Goal: Task Accomplishment & Management: Complete application form

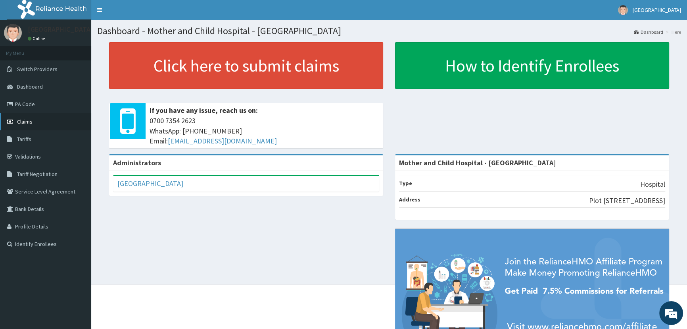
click at [24, 121] on span "Claims" at bounding box center [24, 121] width 15 height 7
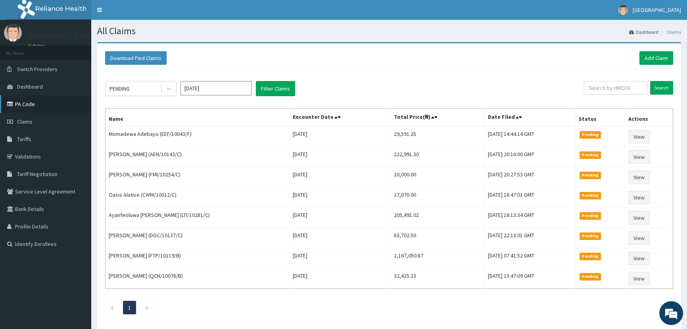
click at [26, 104] on link "PA Code" at bounding box center [45, 103] width 91 height 17
click at [657, 56] on link "Add Claim" at bounding box center [657, 57] width 34 height 13
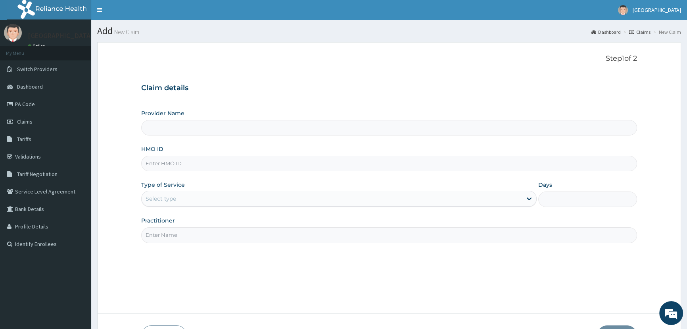
click at [261, 164] on input "HMO ID" at bounding box center [389, 163] width 496 height 15
type input "Mother and Child Hospital - Omole"
type input "RSJ/10190/C"
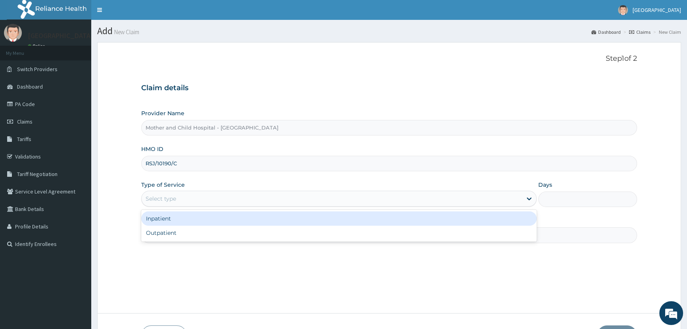
click at [214, 201] on div "Select type" at bounding box center [332, 198] width 380 height 13
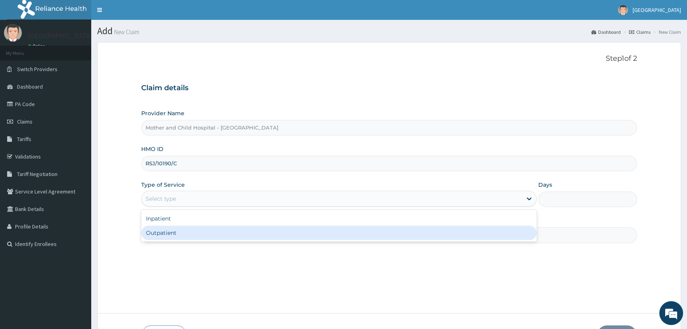
click at [203, 234] on div "Outpatient" at bounding box center [338, 232] width 395 height 14
type input "1"
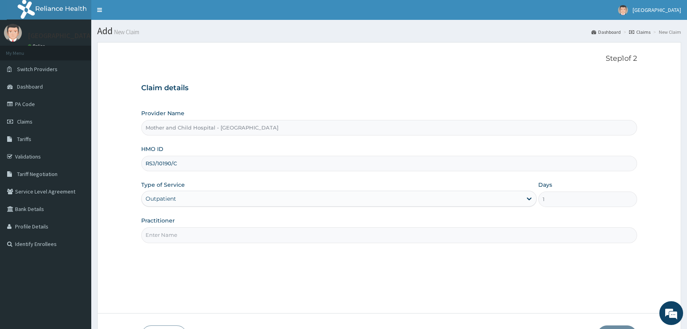
click at [231, 236] on input "Practitioner" at bounding box center [389, 234] width 496 height 15
type input "ETIM"
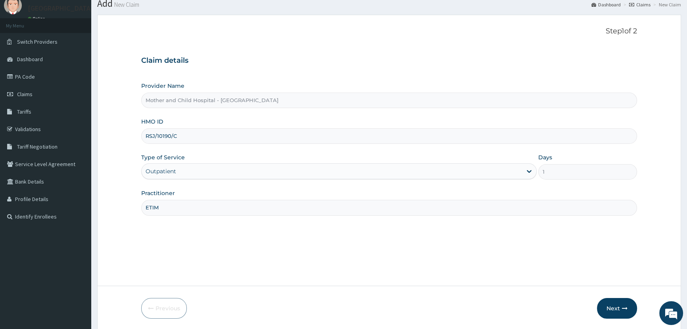
scroll to position [56, 0]
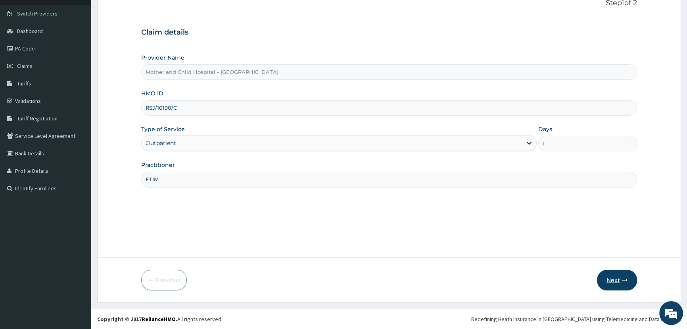
click at [616, 278] on button "Next" at bounding box center [617, 279] width 40 height 21
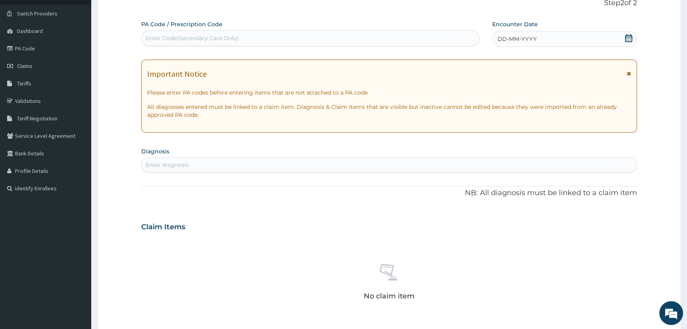
click at [590, 164] on div "Enter diagnosis" at bounding box center [389, 164] width 495 height 13
type input "RESPIRATORY"
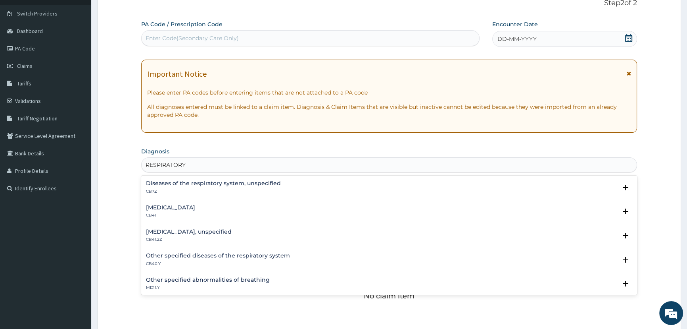
click at [213, 254] on h4 "Other specified diseases of the respiratory system" at bounding box center [218, 255] width 144 height 6
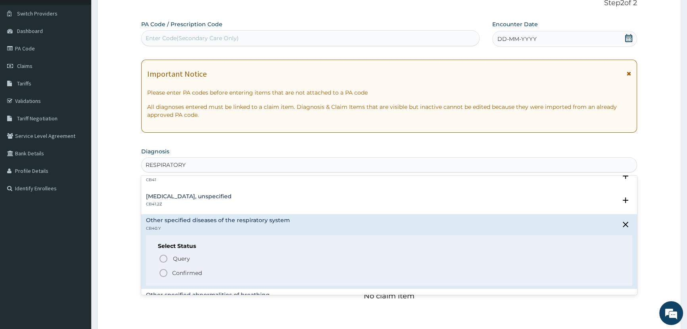
scroll to position [72, 0]
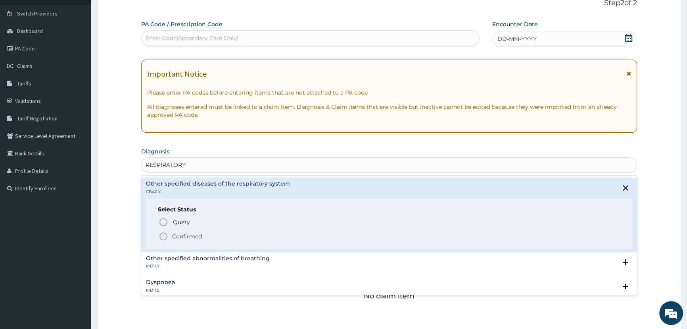
click at [163, 235] on icon "status option filled" at bounding box center [164, 236] width 10 height 10
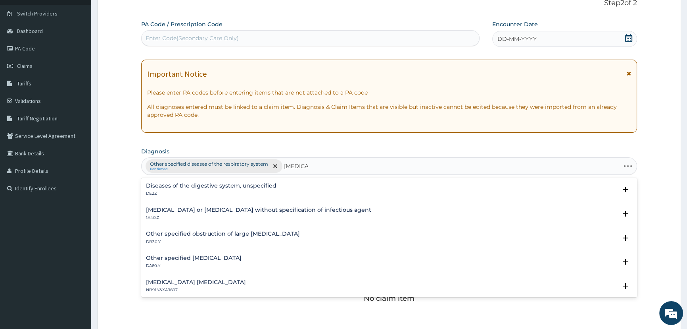
type input "GASTROE"
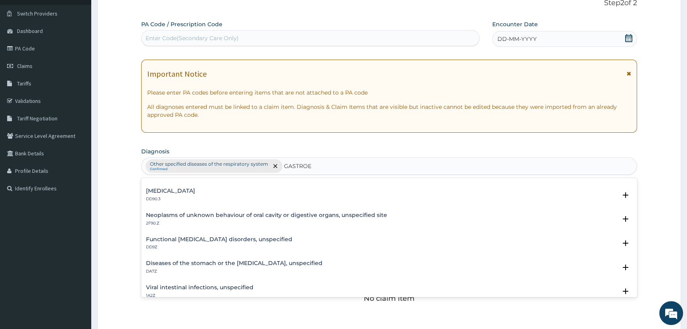
scroll to position [130, 0]
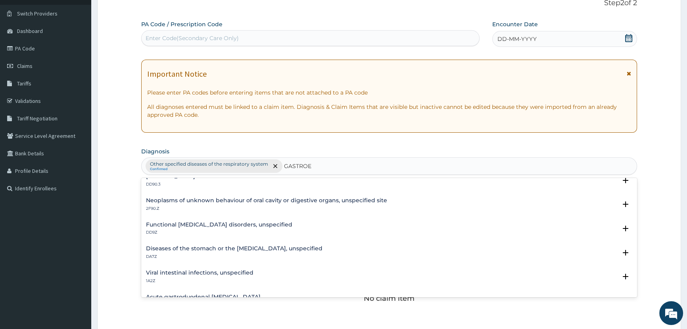
click at [226, 222] on h4 "Functional gastrointestinal disorders, unspecified" at bounding box center [219, 224] width 146 height 6
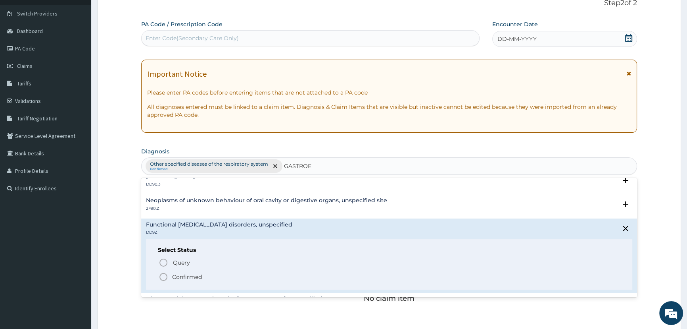
click at [162, 276] on icon "status option filled" at bounding box center [164, 277] width 10 height 10
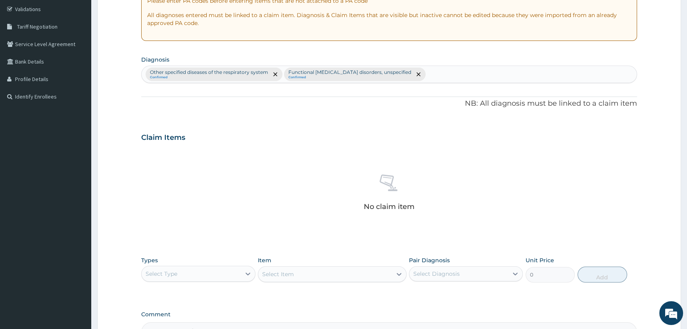
scroll to position [163, 0]
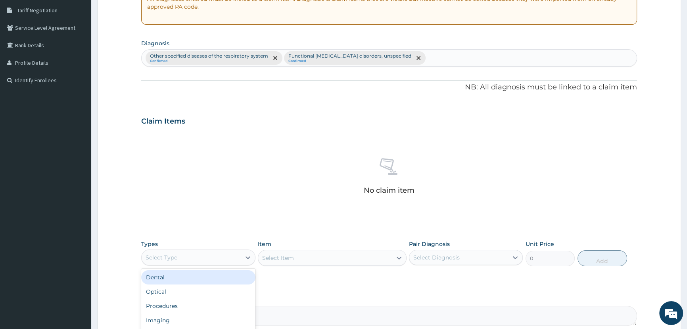
click at [206, 258] on div "Select Type" at bounding box center [191, 257] width 99 height 13
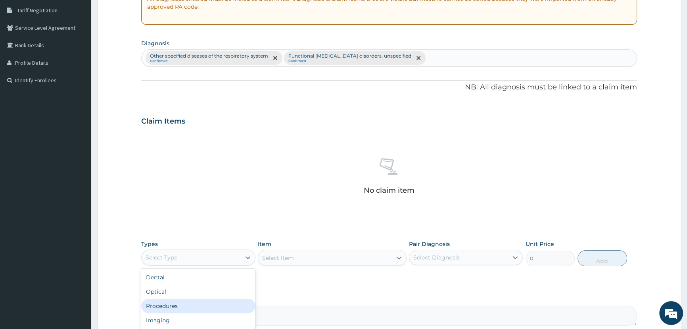
drag, startPoint x: 205, startPoint y: 304, endPoint x: 198, endPoint y: 302, distance: 7.0
click at [204, 304] on div "Procedures" at bounding box center [198, 305] width 114 height 14
click at [299, 254] on div "Select Item" at bounding box center [332, 258] width 149 height 16
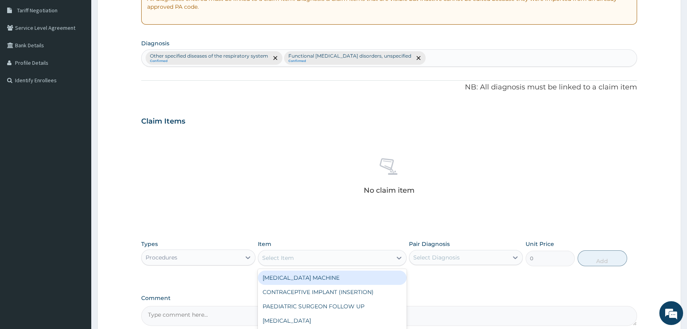
click at [343, 258] on div "Select Item" at bounding box center [325, 257] width 134 height 13
type input "GP"
click at [350, 278] on div "CONSULTATION ONLY (GP)" at bounding box center [332, 277] width 149 height 14
type input "6250"
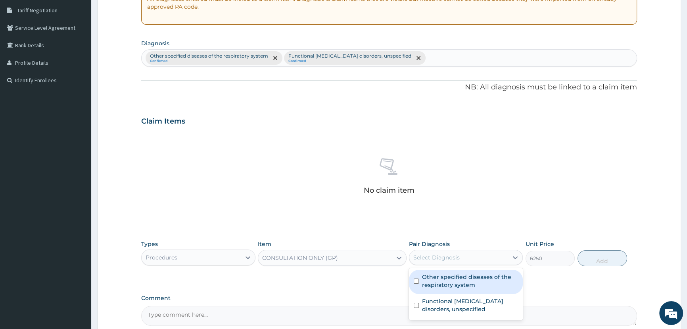
click at [458, 255] on div "Select Diagnosis" at bounding box center [436, 257] width 46 height 8
click at [446, 284] on label "Other specified diseases of the respiratory system" at bounding box center [470, 281] width 96 height 16
checkbox input "true"
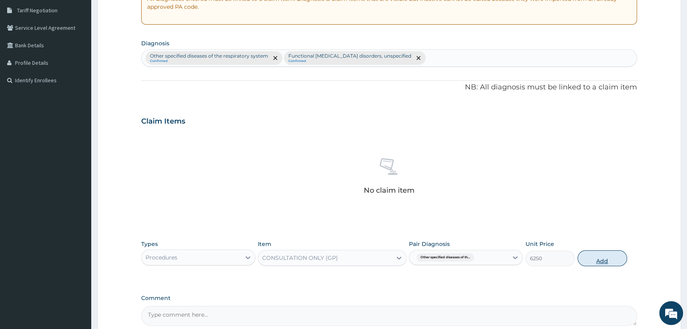
click at [603, 258] on button "Add" at bounding box center [603, 258] width 50 height 16
type input "0"
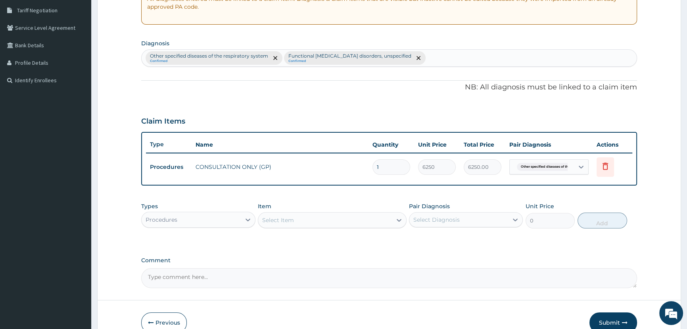
click at [236, 217] on div "Procedures" at bounding box center [191, 219] width 99 height 13
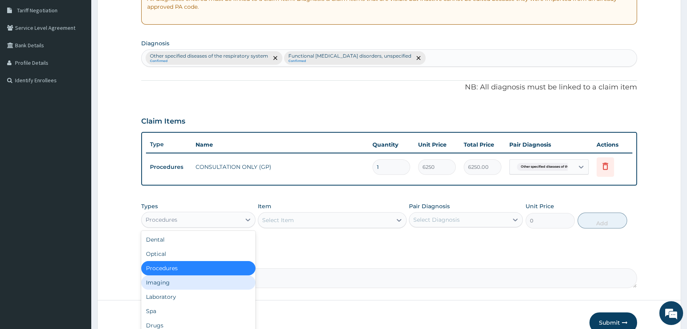
click at [198, 283] on div "Imaging" at bounding box center [198, 282] width 114 height 14
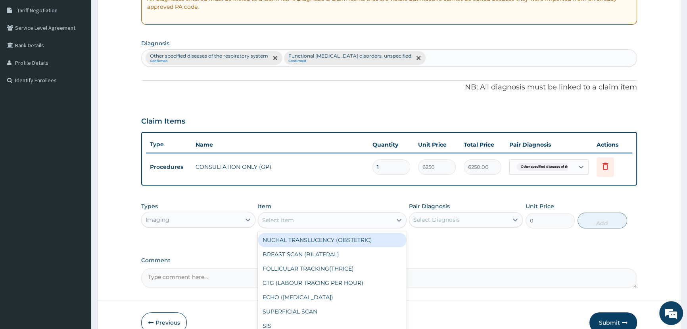
click at [360, 219] on div "Select Item" at bounding box center [325, 219] width 134 height 13
type input "ABD"
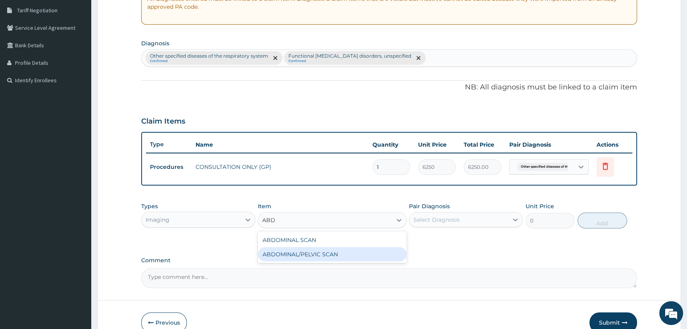
click at [358, 254] on div "ABDOMINAL/PELVIC SCAN" at bounding box center [332, 254] width 149 height 14
type input "12127.5"
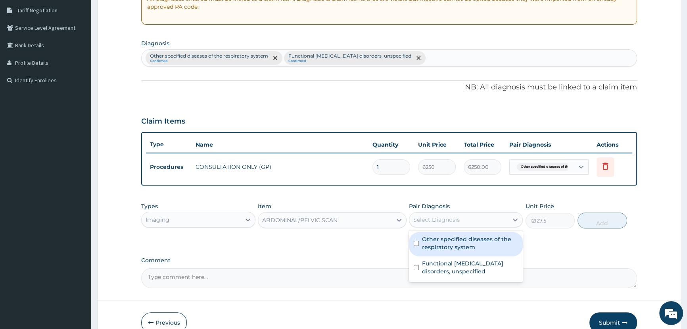
click at [481, 216] on div "Select Diagnosis" at bounding box center [458, 219] width 99 height 13
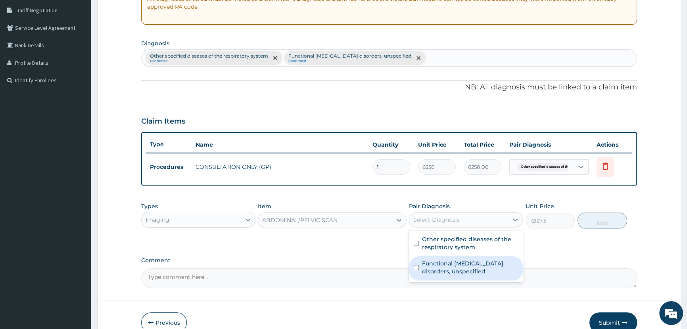
click at [475, 262] on label "Functional gastrointestinal disorders, unspecified" at bounding box center [470, 267] width 96 height 16
checkbox input "true"
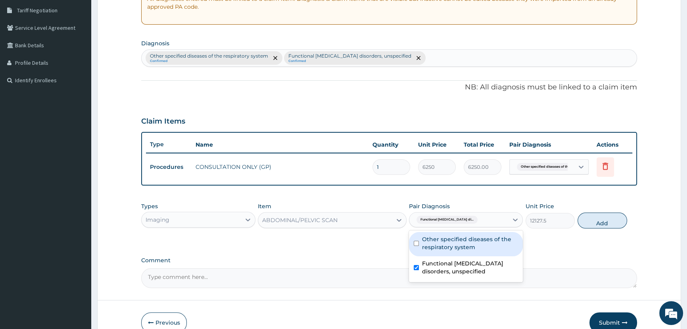
click at [471, 245] on label "Other specified diseases of the respiratory system" at bounding box center [470, 243] width 96 height 16
checkbox input "true"
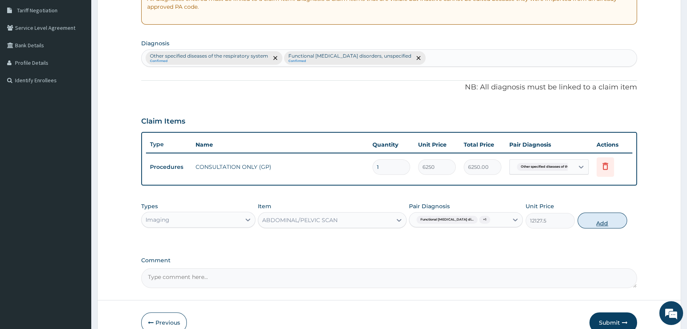
click at [597, 217] on button "Add" at bounding box center [603, 220] width 50 height 16
type input "0"
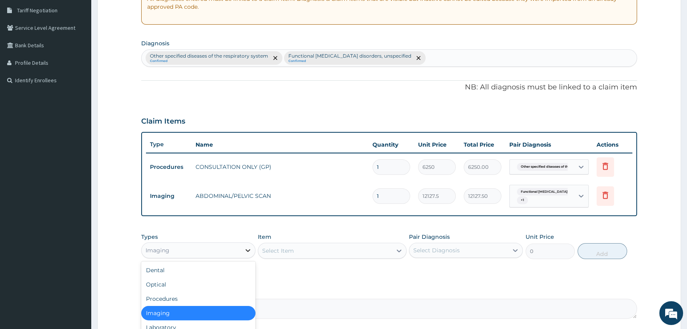
click at [242, 250] on div at bounding box center [248, 250] width 14 height 14
click at [192, 324] on div "Laboratory" at bounding box center [198, 327] width 114 height 14
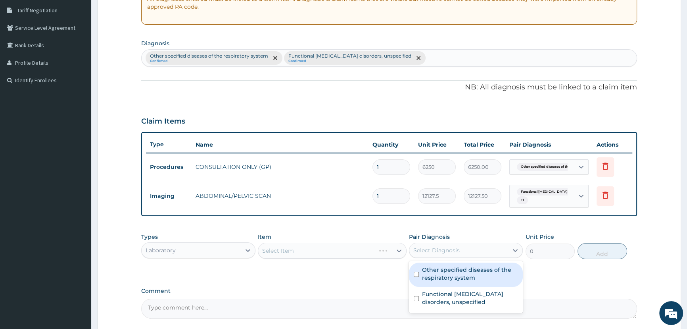
click at [451, 248] on div "Select Diagnosis" at bounding box center [436, 250] width 46 height 8
click at [436, 273] on label "Other specified diseases of the respiratory system" at bounding box center [470, 273] width 96 height 16
checkbox input "true"
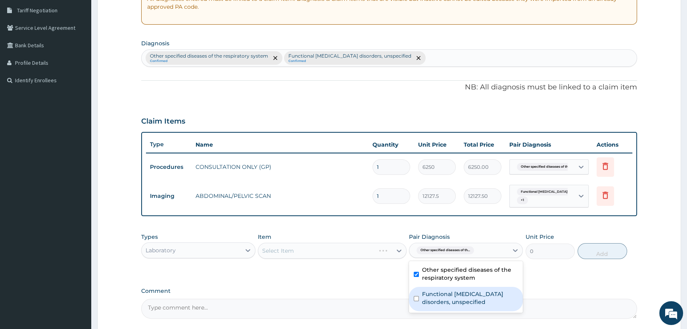
click at [422, 304] on div "Functional gastrointestinal disorders, unspecified" at bounding box center [466, 298] width 114 height 24
checkbox input "true"
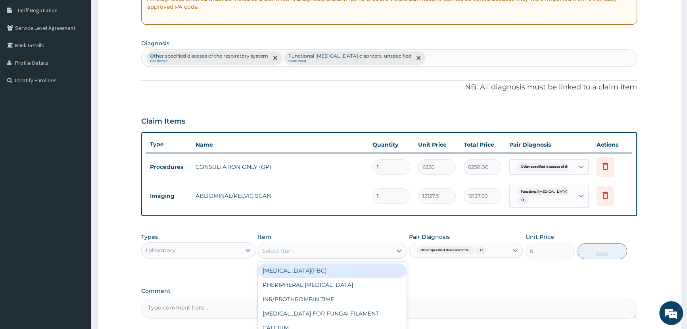
click at [303, 246] on div "Select Item" at bounding box center [325, 250] width 134 height 13
click at [310, 273] on div "FULL BLOOD COUNT(FBC)" at bounding box center [332, 270] width 149 height 14
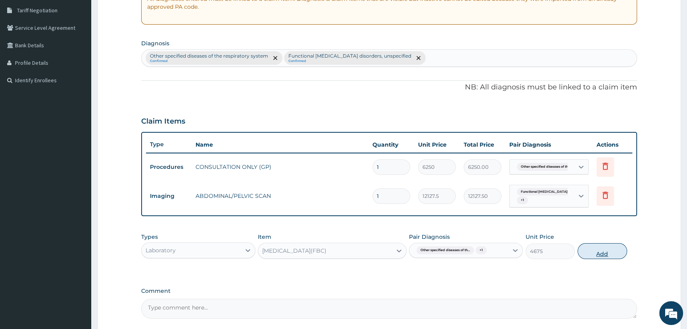
click at [604, 253] on button "Add" at bounding box center [603, 251] width 50 height 16
type input "0"
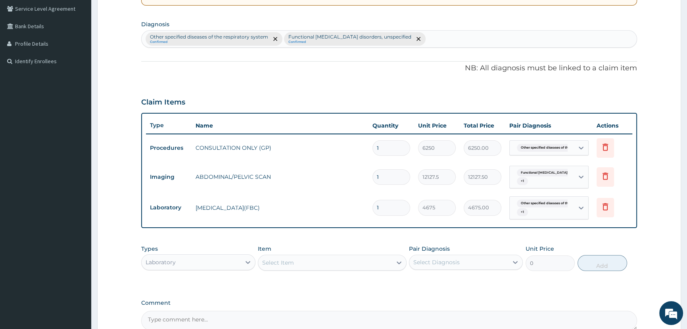
scroll to position [200, 0]
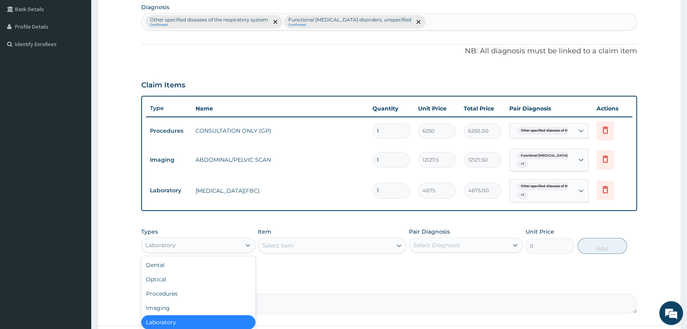
click at [215, 246] on div "Laboratory" at bounding box center [191, 244] width 99 height 13
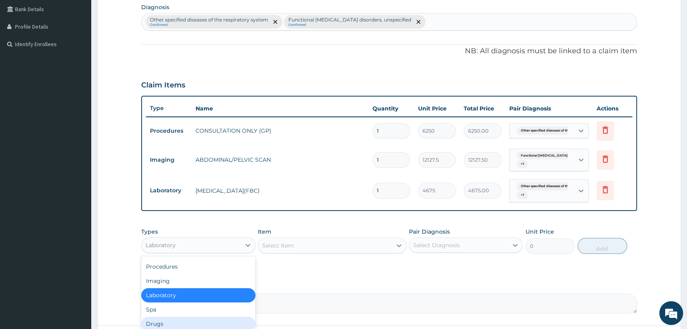
click at [189, 319] on div "Drugs" at bounding box center [198, 323] width 114 height 14
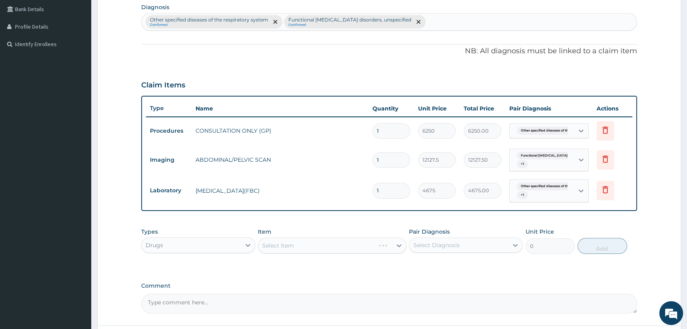
click at [317, 244] on div "Select Item" at bounding box center [332, 245] width 149 height 16
click at [454, 242] on div "Select Diagnosis" at bounding box center [436, 245] width 46 height 8
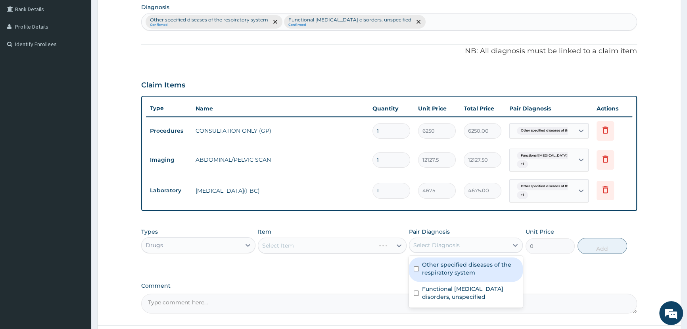
click at [440, 268] on label "Other specified diseases of the respiratory system" at bounding box center [470, 268] width 96 height 16
checkbox input "true"
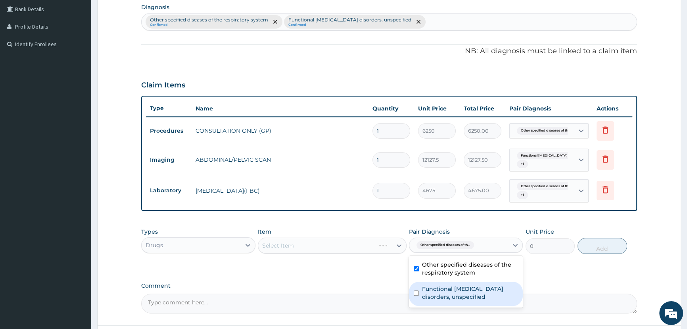
click at [438, 289] on label "Functional gastrointestinal disorders, unspecified" at bounding box center [470, 293] width 96 height 16
checkbox input "true"
click at [326, 242] on div "Select Item" at bounding box center [332, 245] width 149 height 16
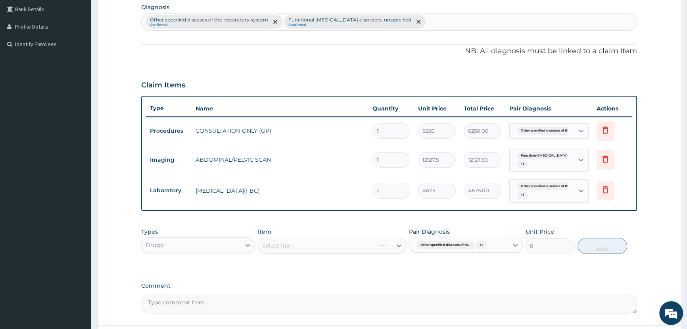
click at [328, 249] on div "Select Item" at bounding box center [332, 245] width 149 height 16
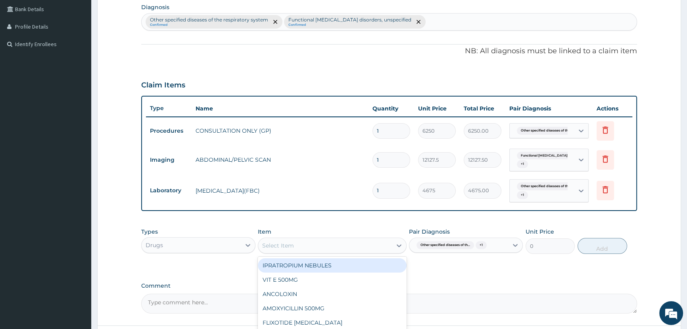
click at [327, 246] on div "Select Item" at bounding box center [325, 245] width 134 height 13
type input "PARACE"
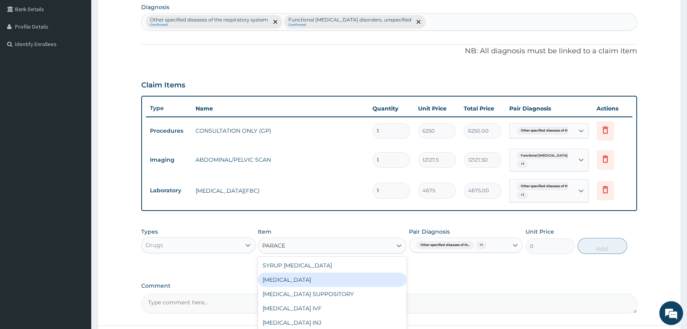
click at [306, 278] on div "PARACETAMOL" at bounding box center [332, 279] width 149 height 14
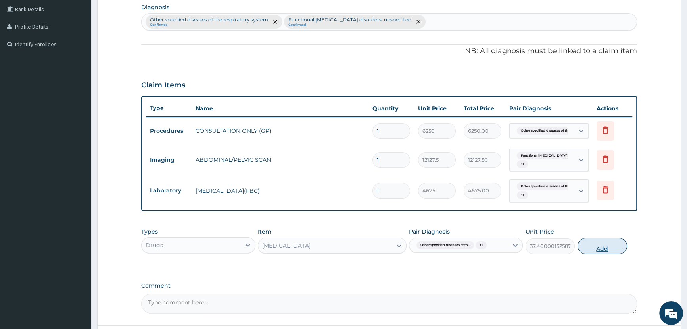
click at [600, 248] on button "Add" at bounding box center [603, 246] width 50 height 16
type input "0"
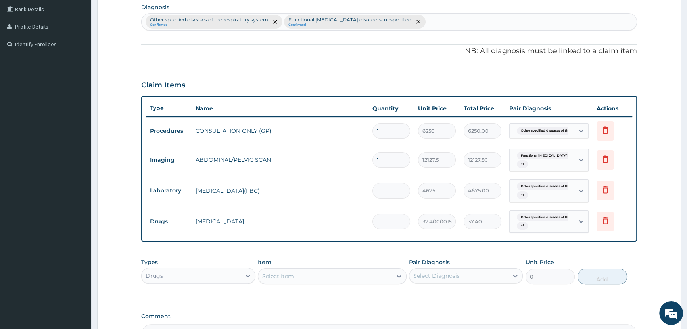
type input "14"
type input "523.60"
type input "14"
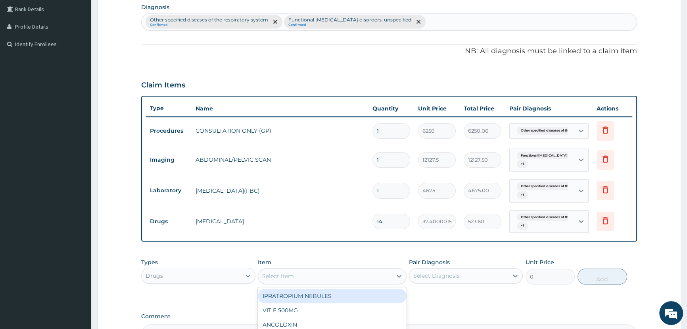
click at [319, 276] on div "Select Item" at bounding box center [325, 275] width 134 height 13
type input "ORAS"
click at [323, 296] on div "ORASEL" at bounding box center [332, 295] width 149 height 14
type input "233.75"
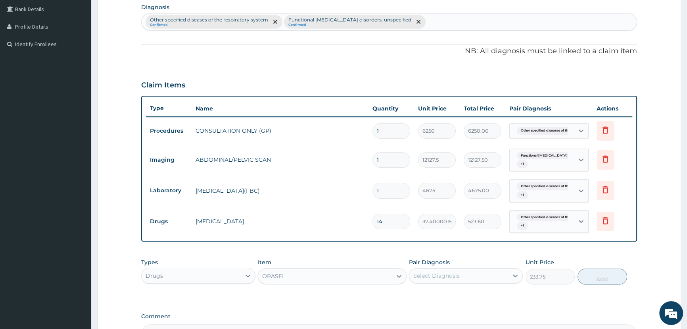
click at [441, 273] on div "Select Diagnosis" at bounding box center [436, 275] width 46 height 8
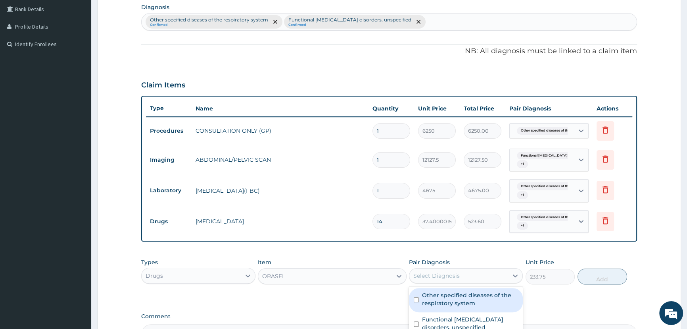
click at [433, 301] on label "Other specified diseases of the respiratory system" at bounding box center [470, 299] width 96 height 16
checkbox input "true"
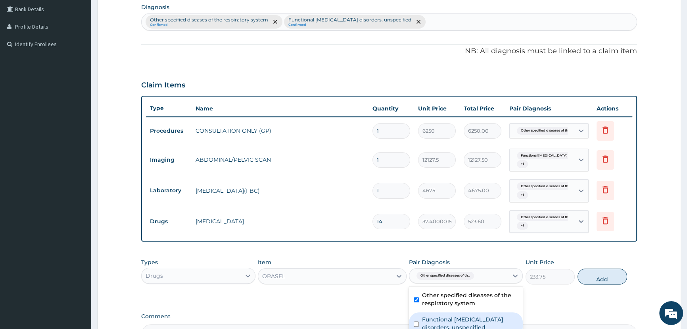
click at [433, 319] on label "Functional gastrointestinal disorders, unspecified" at bounding box center [470, 323] width 96 height 16
checkbox input "true"
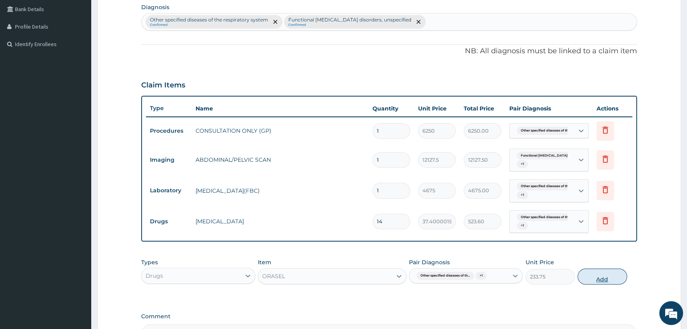
click at [596, 278] on button "Add" at bounding box center [603, 276] width 50 height 16
type input "0"
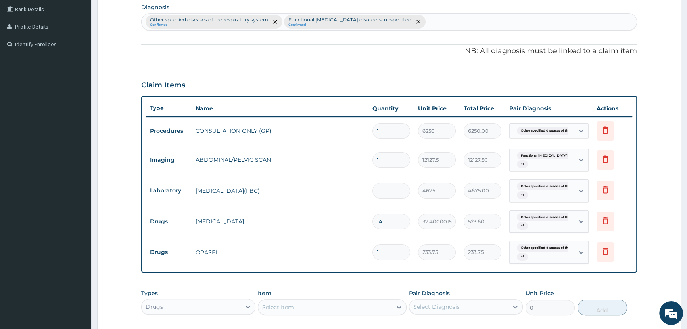
type input "0.00"
type input "3"
type input "701.25"
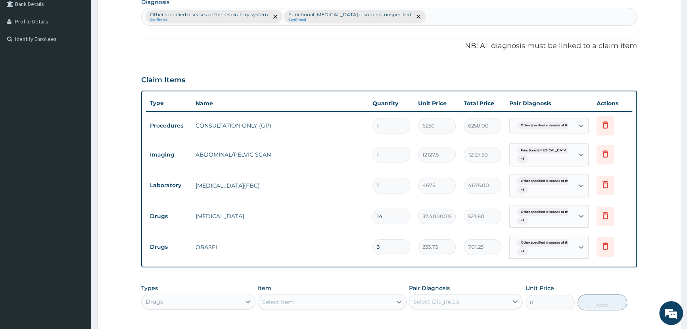
scroll to position [236, 0]
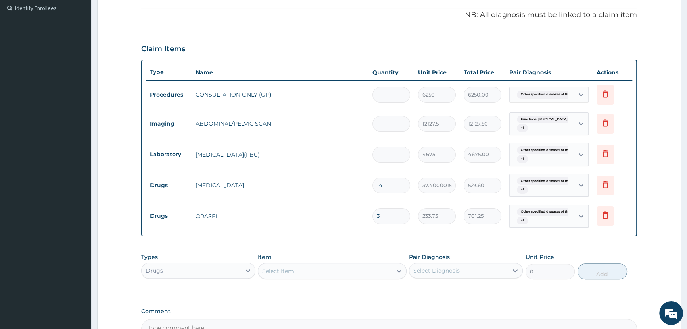
type input "3"
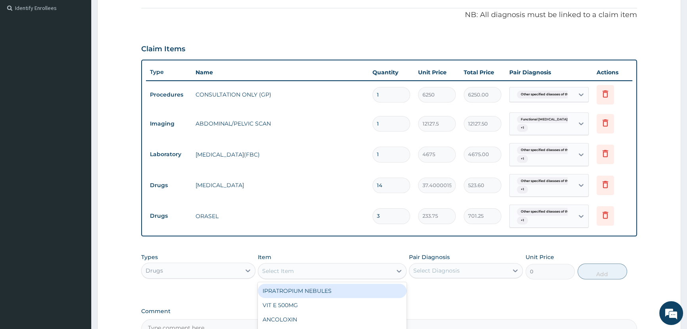
click at [306, 269] on div "Select Item" at bounding box center [325, 270] width 134 height 13
type input "LORAT"
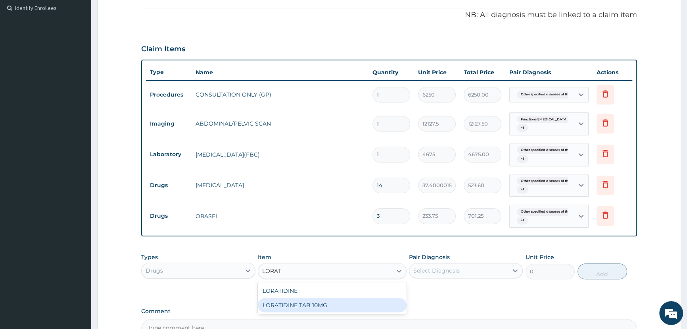
click at [321, 304] on div "LORATIDINE TAB 10MG" at bounding box center [332, 305] width 149 height 14
type input "70.13"
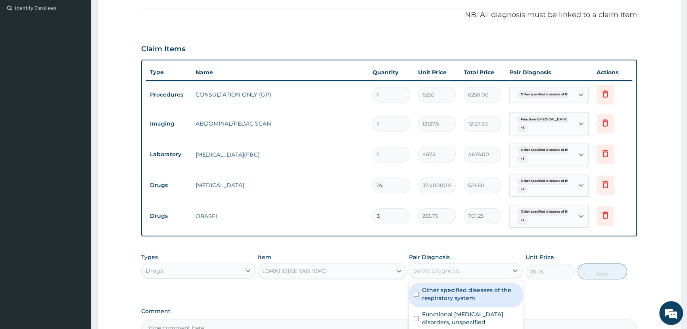
click at [443, 269] on div "Select Diagnosis" at bounding box center [436, 270] width 46 height 8
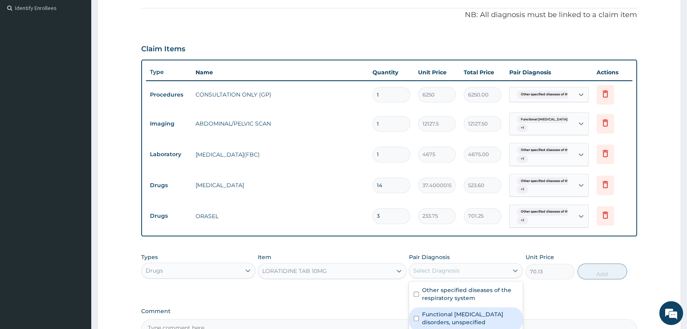
click at [429, 314] on label "Functional gastrointestinal disorders, unspecified" at bounding box center [470, 318] width 96 height 16
checkbox input "true"
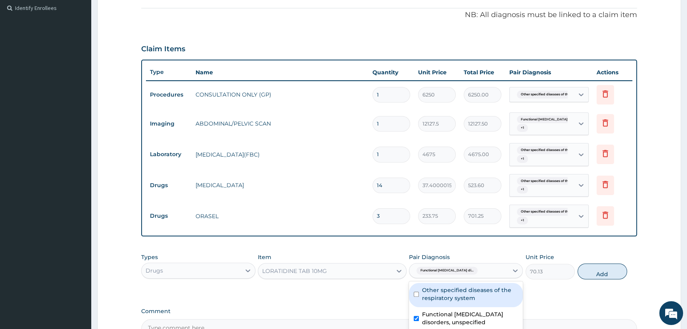
click at [431, 295] on label "Other specified diseases of the respiratory system" at bounding box center [470, 294] width 96 height 16
checkbox input "true"
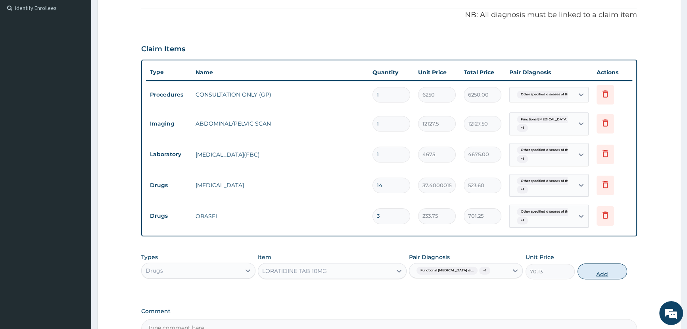
click at [605, 272] on button "Add" at bounding box center [603, 271] width 50 height 16
type input "0"
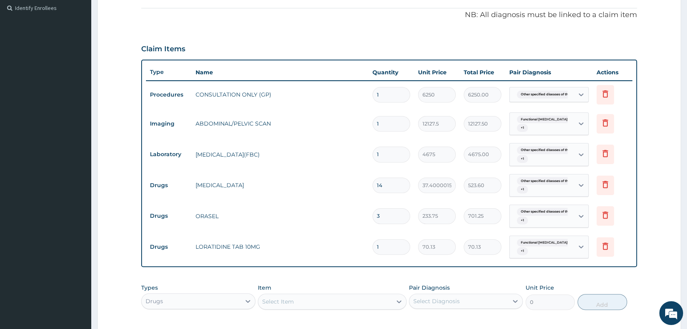
type input "0.00"
type input "7"
type input "490.91"
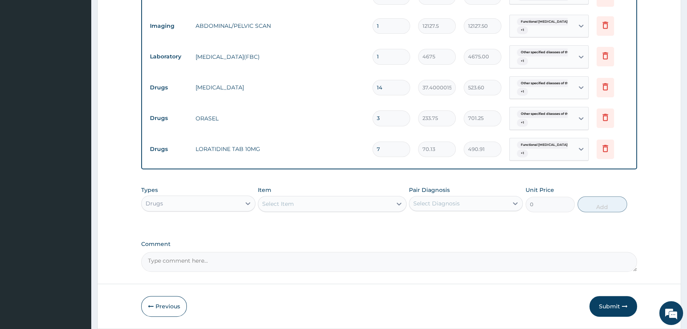
scroll to position [344, 0]
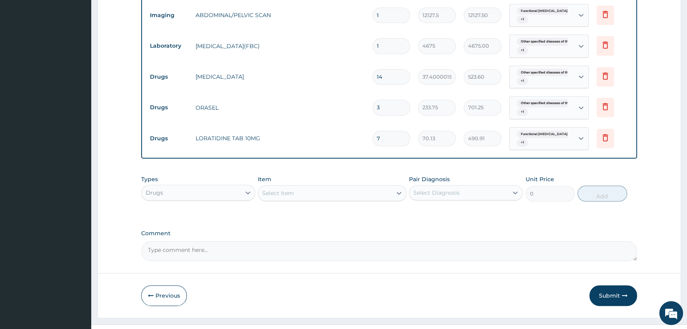
type input "7"
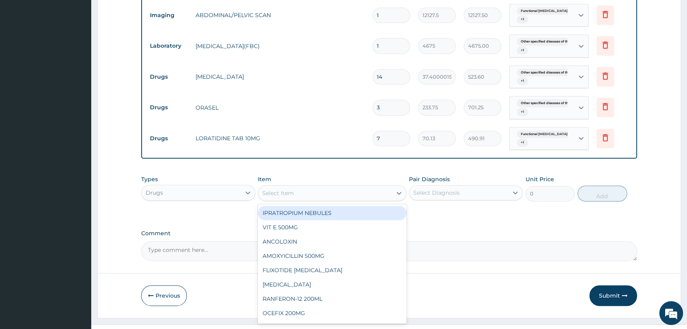
click at [323, 195] on div "Select Item" at bounding box center [325, 192] width 134 height 13
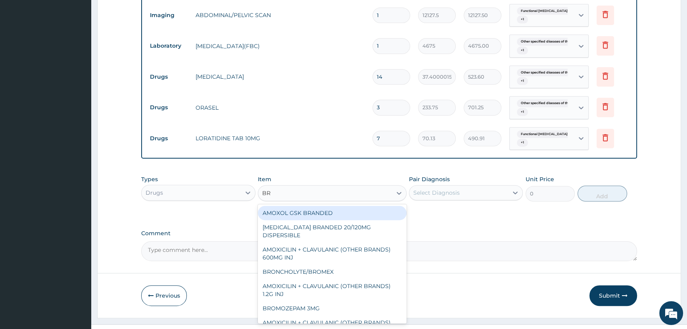
type input "BRO"
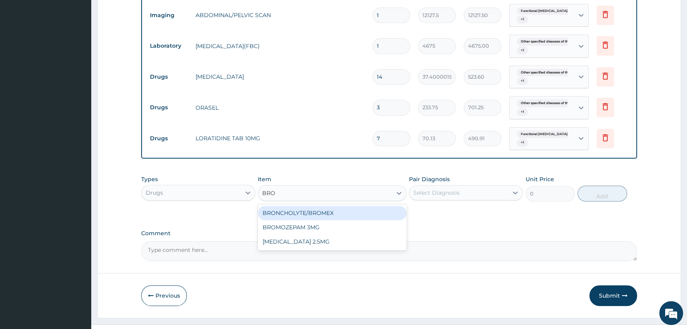
click at [315, 213] on div "BRONCHOLYTE/BROMEX" at bounding box center [332, 213] width 149 height 14
type input "701.25"
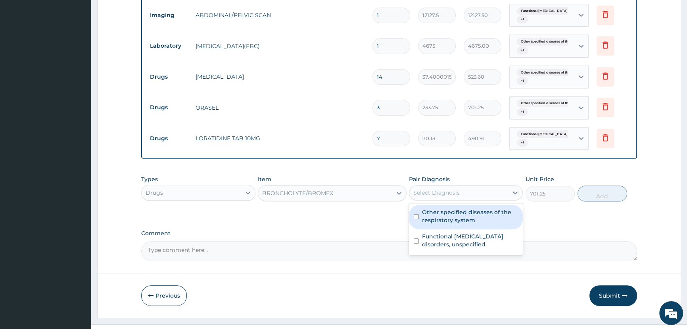
click at [446, 189] on div "Select Diagnosis" at bounding box center [436, 192] width 46 height 8
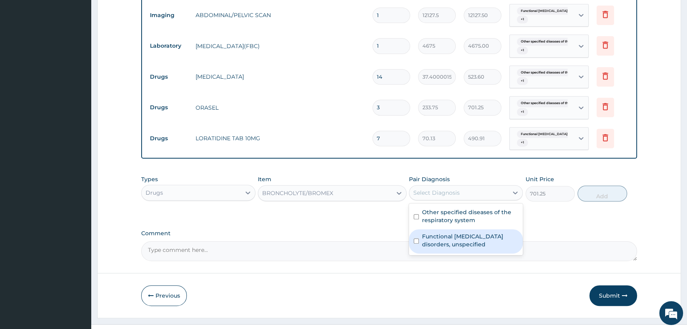
click at [444, 235] on label "Functional gastrointestinal disorders, unspecified" at bounding box center [470, 240] width 96 height 16
checkbox input "true"
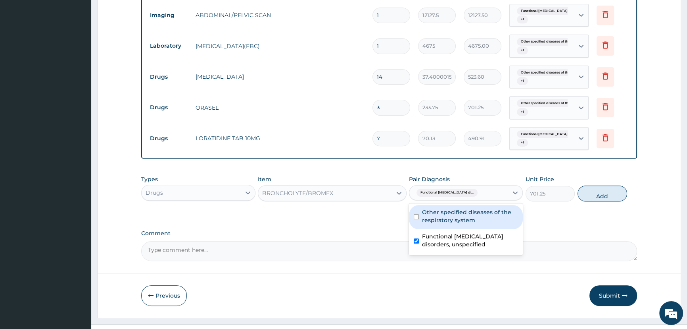
click at [437, 219] on label "Other specified diseases of the respiratory system" at bounding box center [470, 216] width 96 height 16
checkbox input "true"
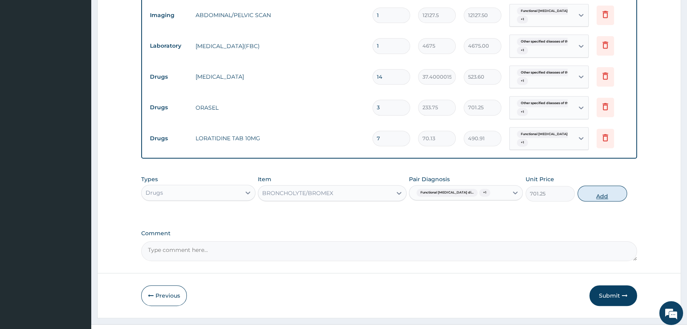
click at [603, 194] on button "Add" at bounding box center [603, 193] width 50 height 16
type input "0"
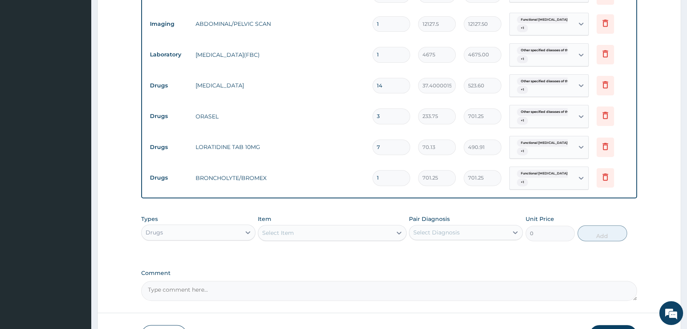
scroll to position [389, 0]
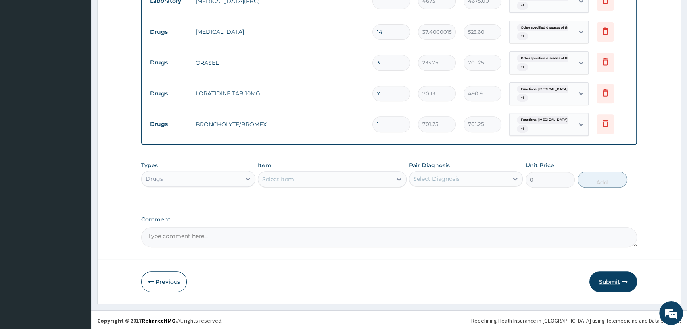
click at [605, 279] on button "Submit" at bounding box center [614, 281] width 48 height 21
click at [612, 279] on button "Submit" at bounding box center [614, 281] width 48 height 21
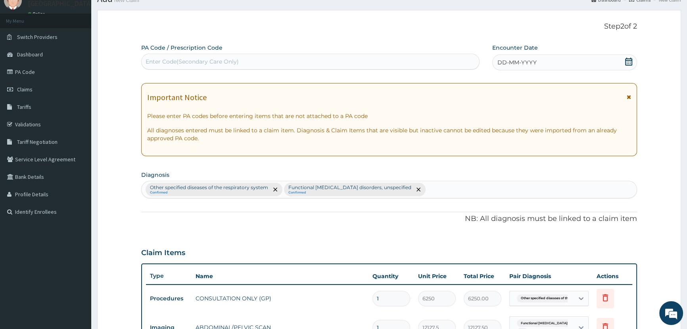
scroll to position [0, 0]
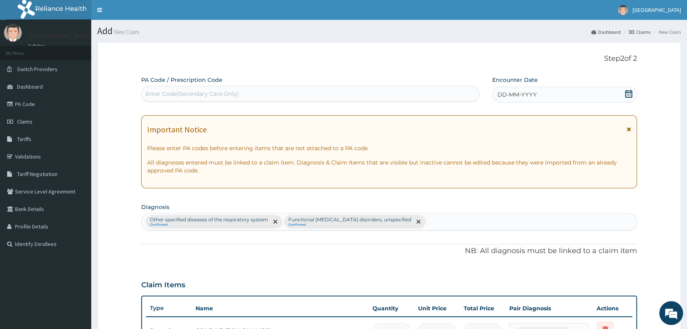
click at [629, 92] on icon at bounding box center [628, 94] width 7 height 8
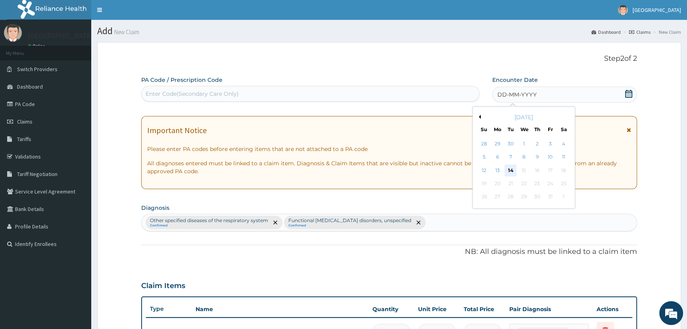
click at [511, 170] on div "14" at bounding box center [511, 170] width 12 height 12
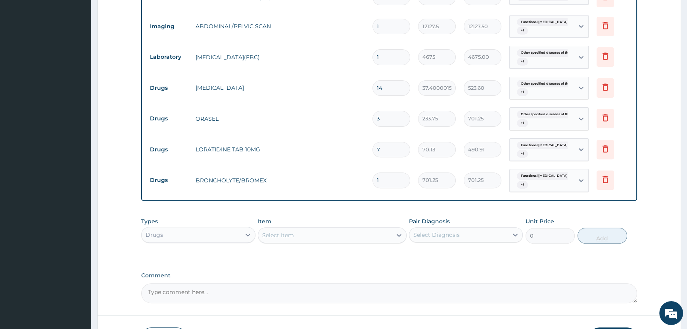
scroll to position [389, 0]
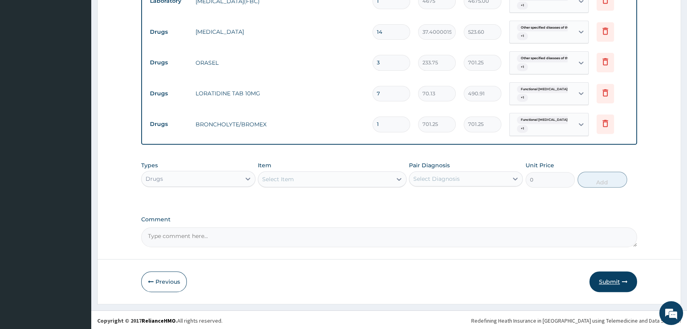
click at [606, 282] on button "Submit" at bounding box center [614, 281] width 48 height 21
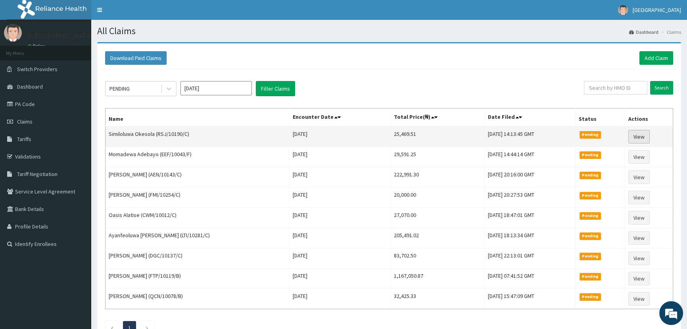
click at [639, 137] on link "View" at bounding box center [639, 136] width 21 height 13
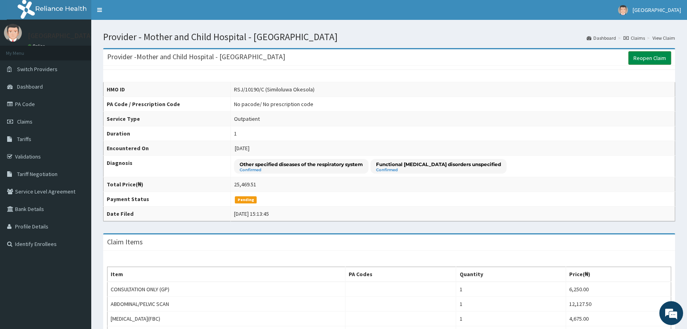
click at [646, 58] on link "Reopen Claim" at bounding box center [650, 57] width 43 height 13
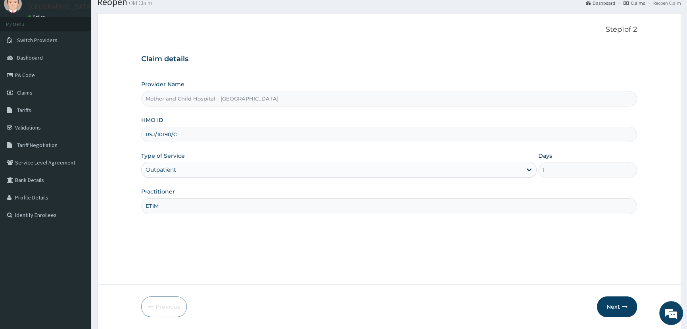
scroll to position [56, 0]
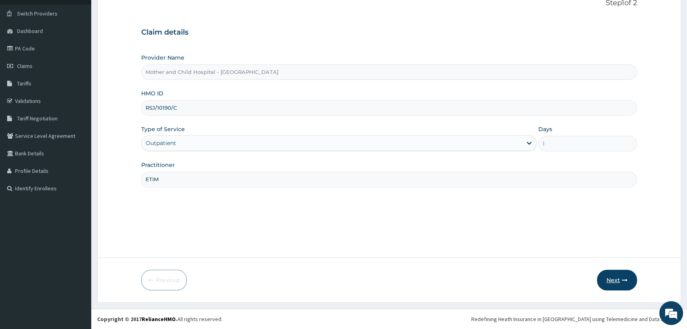
click at [611, 279] on button "Next" at bounding box center [617, 279] width 40 height 21
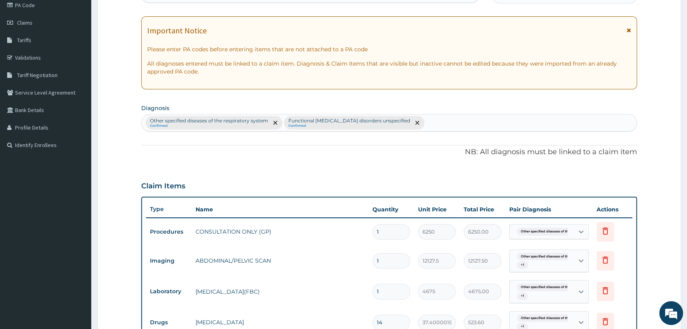
scroll to position [163, 0]
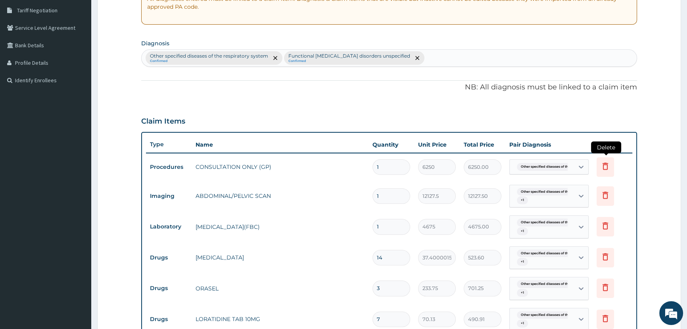
click at [602, 165] on icon at bounding box center [606, 166] width 10 height 10
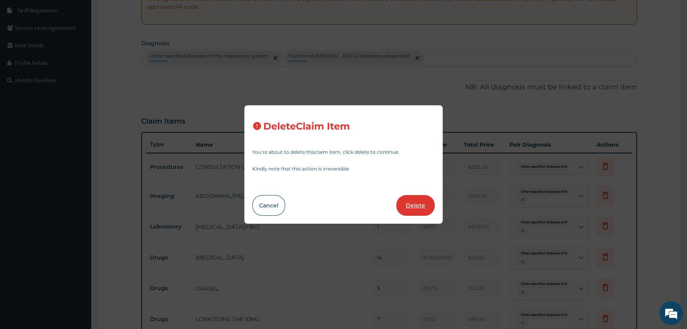
click at [419, 204] on button "Delete" at bounding box center [415, 205] width 38 height 21
type input "12127.5"
type input "12127.50"
type input "4675"
type input "4675.00"
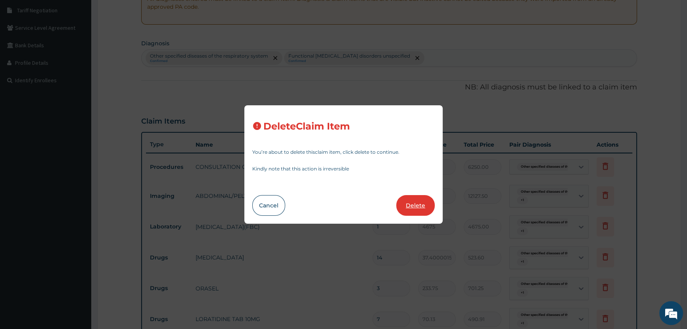
type input "14"
type input "37.40000152587891"
type input "523.60"
type input "3"
type input "233.75"
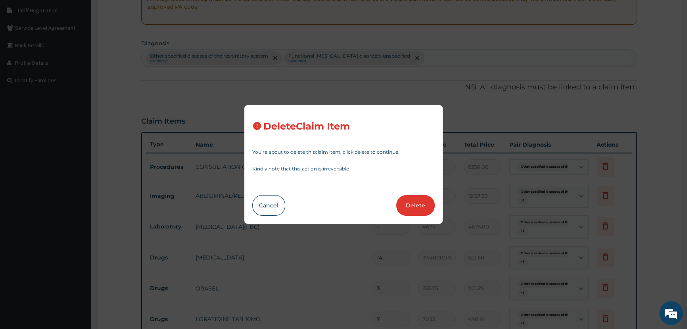
type input "701.25"
type input "7"
type input "70.13"
type input "490.91"
type input "1"
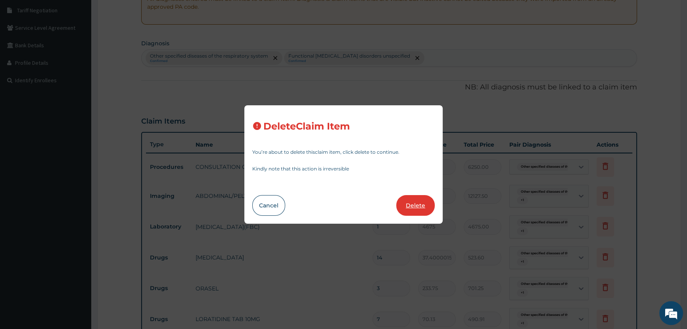
type input "701.25"
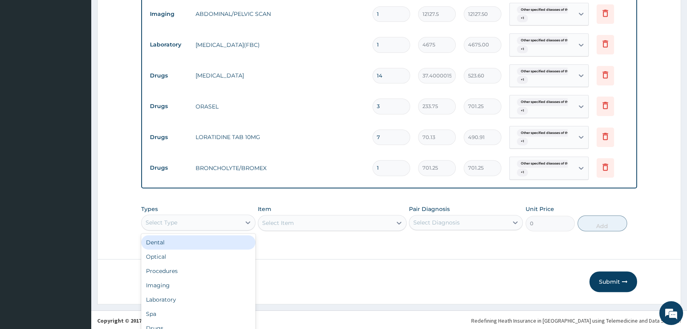
scroll to position [22, 0]
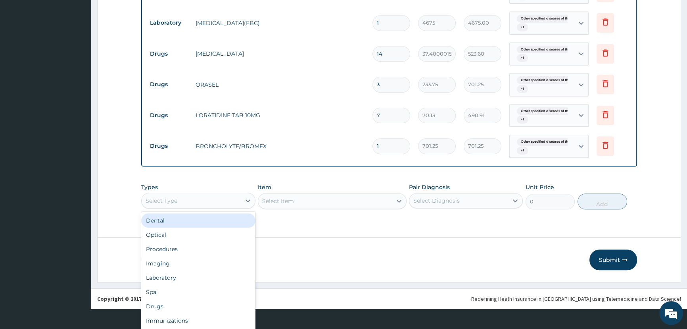
click at [202, 208] on div "option Dental focused, 1 of 10. 10 results available. Use Up and Down to choose…" at bounding box center [198, 200] width 114 height 16
click at [195, 244] on div "Procedures" at bounding box center [198, 249] width 114 height 14
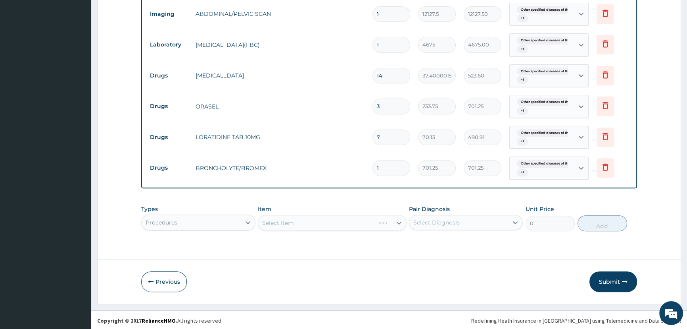
scroll to position [0, 0]
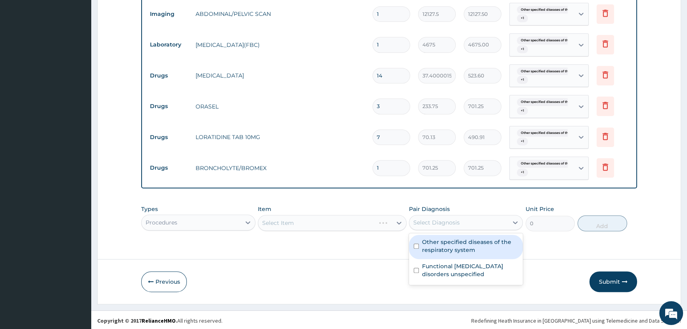
click at [467, 220] on div "Select Diagnosis" at bounding box center [458, 222] width 99 height 13
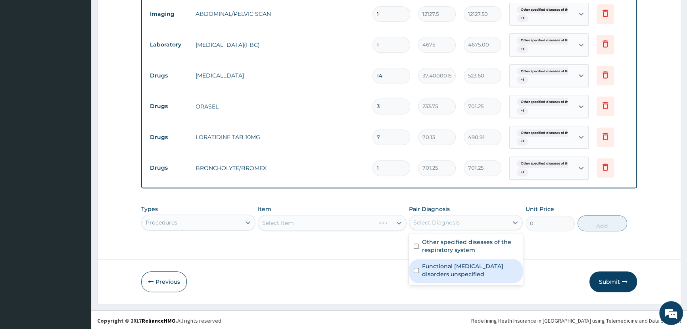
click at [461, 265] on label "Functional gastrointestinal disorders unspecified" at bounding box center [470, 270] width 96 height 16
checkbox input "true"
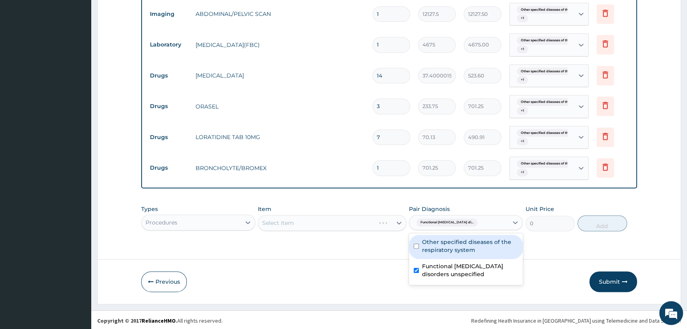
click at [449, 245] on label "Other specified diseases of the respiratory system" at bounding box center [470, 246] width 96 height 16
checkbox input "true"
click at [351, 219] on div "Select Item" at bounding box center [332, 223] width 149 height 16
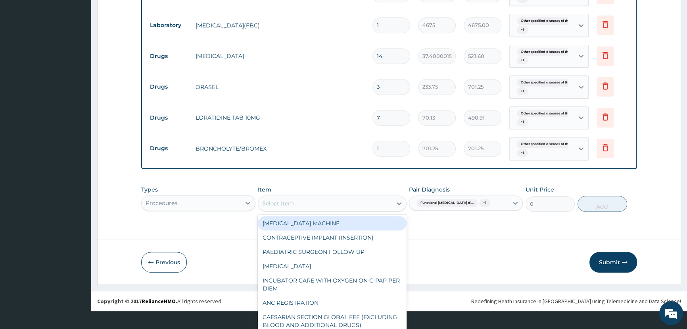
scroll to position [23, 0]
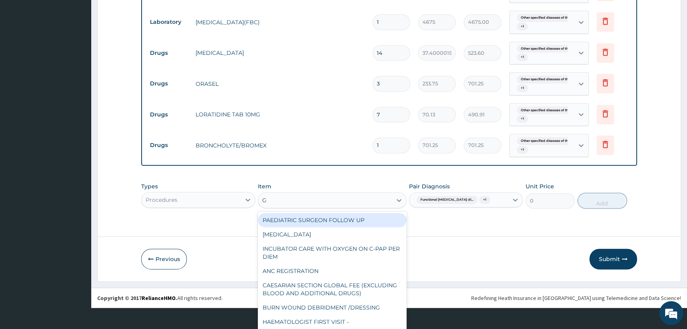
type input "GP"
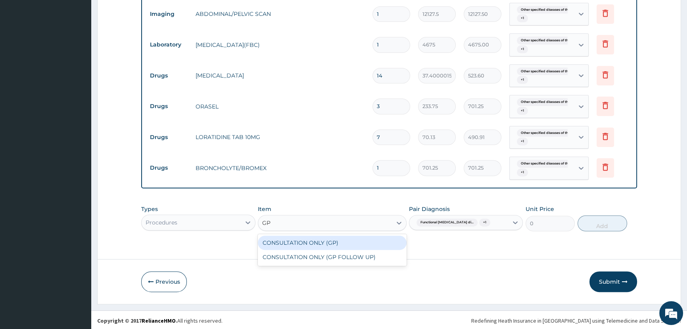
scroll to position [0, 0]
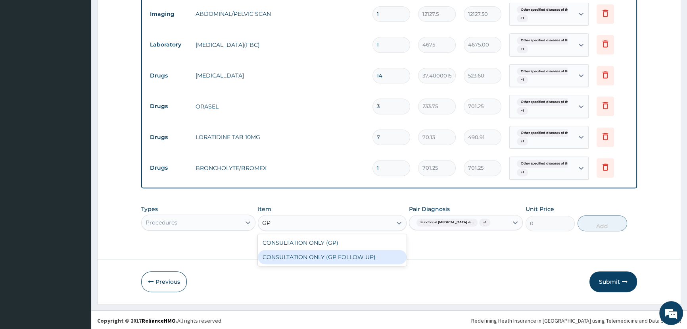
click at [359, 252] on div "CONSULTATION ONLY (GP FOLLOW UP)" at bounding box center [332, 257] width 149 height 14
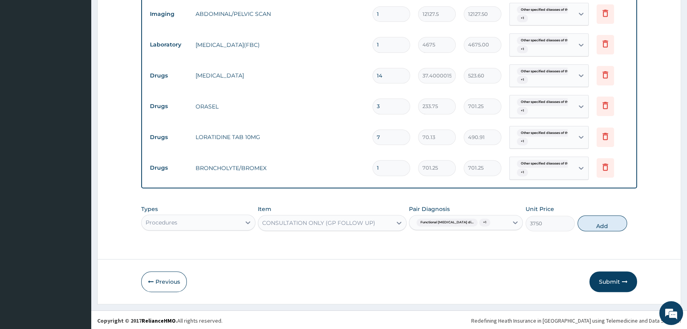
click at [594, 222] on button "Add" at bounding box center [603, 223] width 50 height 16
type input "0"
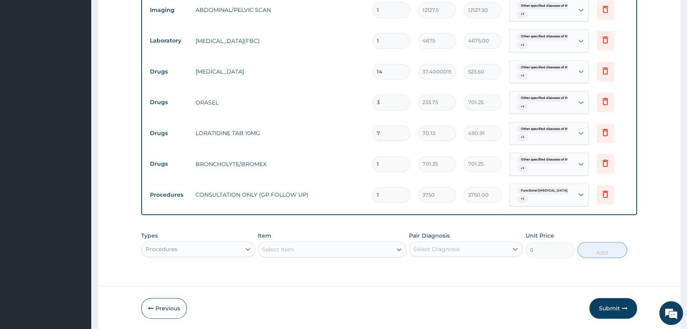
scroll to position [349, 0]
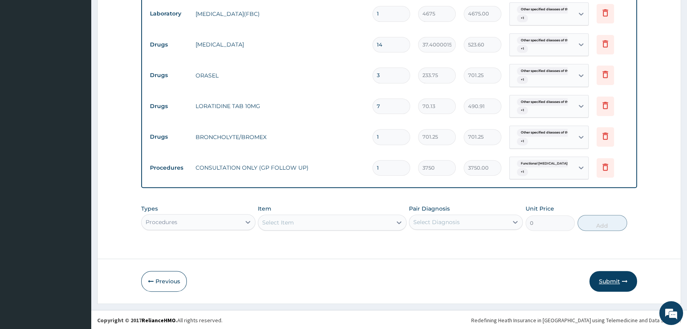
click at [612, 279] on button "Submit" at bounding box center [614, 281] width 48 height 21
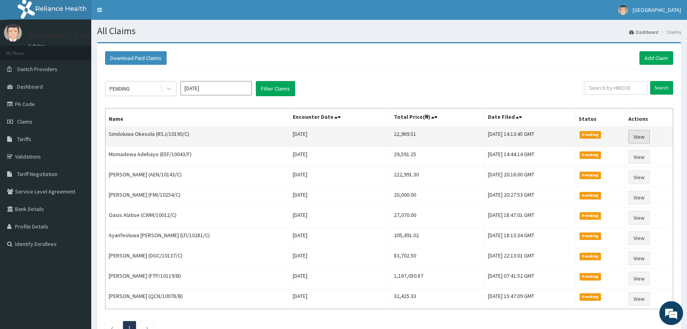
click at [642, 137] on link "View" at bounding box center [639, 136] width 21 height 13
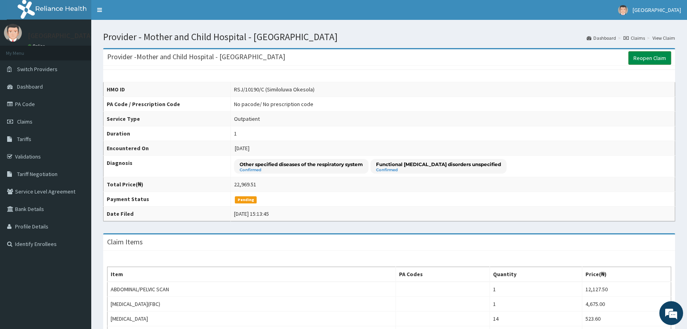
click at [640, 57] on link "Reopen Claim" at bounding box center [650, 57] width 43 height 13
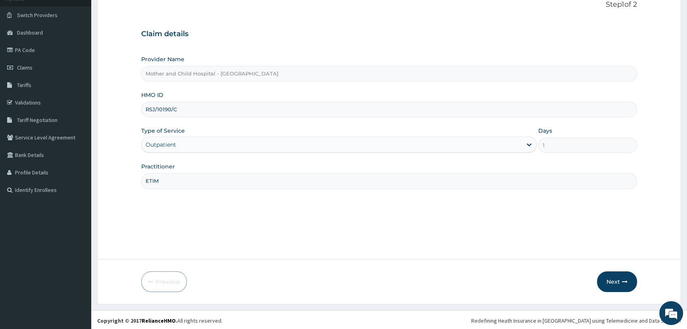
scroll to position [56, 0]
click at [615, 279] on button "Next" at bounding box center [617, 279] width 40 height 21
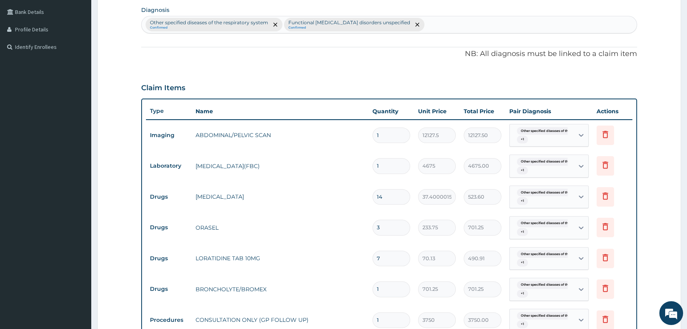
scroll to position [180, 0]
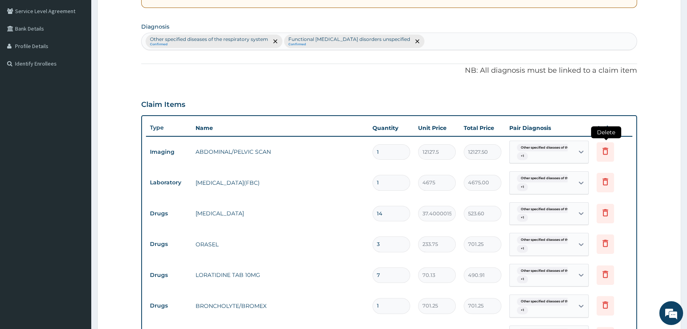
click at [604, 150] on icon at bounding box center [606, 150] width 6 height 7
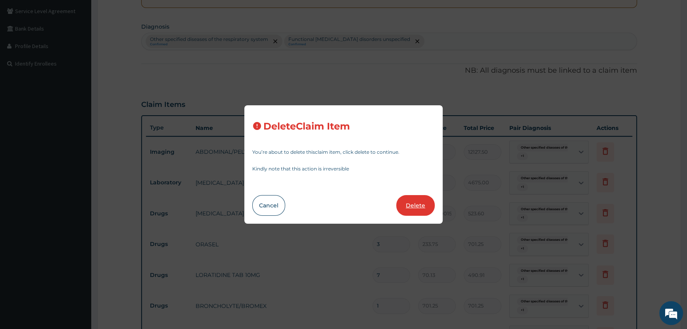
click at [411, 202] on button "Delete" at bounding box center [415, 205] width 38 height 21
type input "4675"
type input "4675.00"
type input "14"
type input "37.40000152587891"
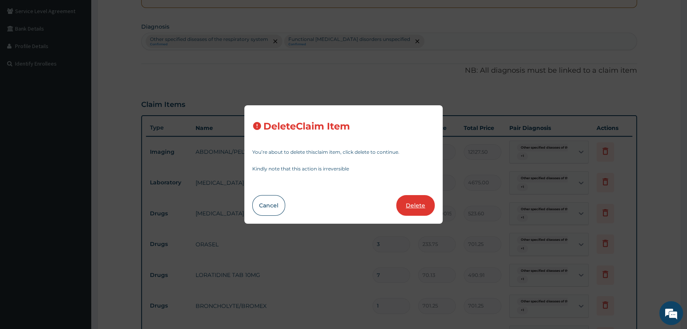
type input "523.60"
type input "3"
type input "233.75"
type input "701.25"
type input "7"
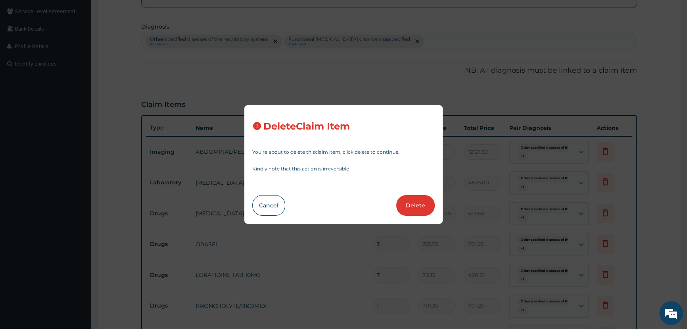
type input "70.13"
type input "490.91"
type input "1"
type input "701.25"
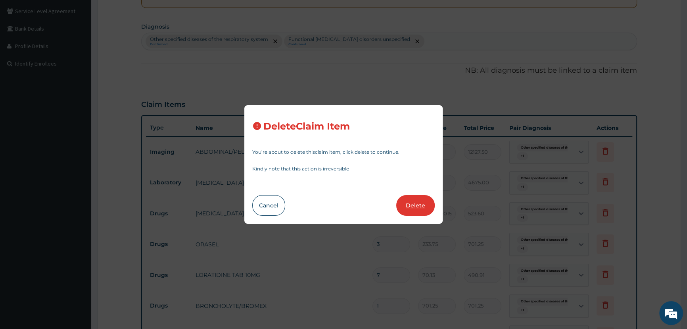
type input "3750"
type input "3750.00"
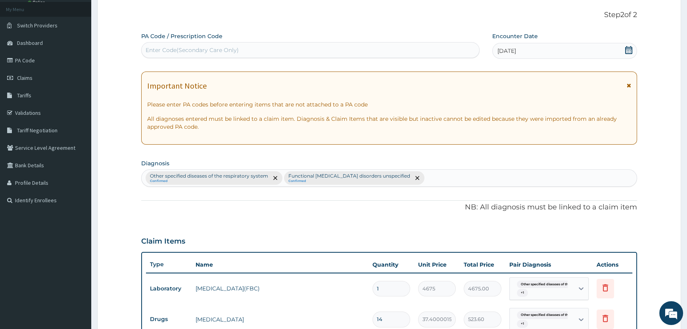
scroll to position [0, 0]
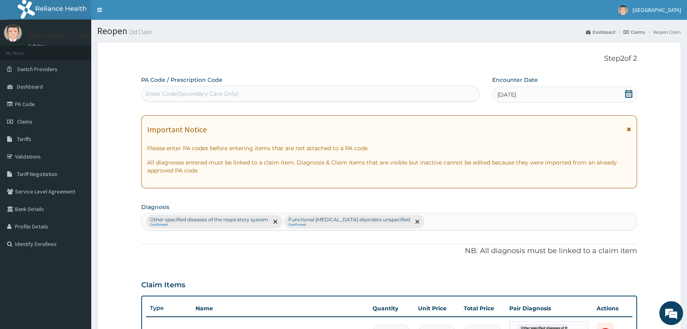
click at [358, 93] on div "Enter Code(Secondary Care Only)" at bounding box center [310, 93] width 337 height 13
paste input "PA/01F54D"
type input "PA/01F54D"
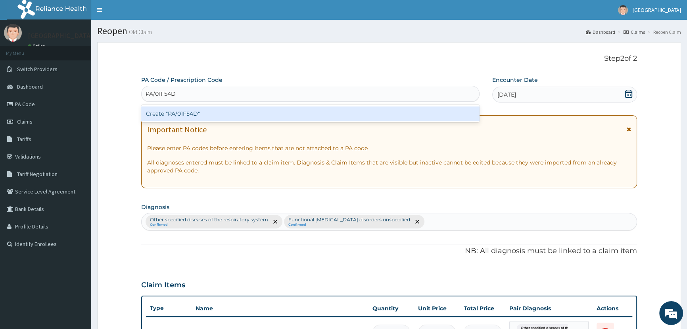
click at [181, 113] on div "Create "PA/01F54D"" at bounding box center [310, 113] width 338 height 14
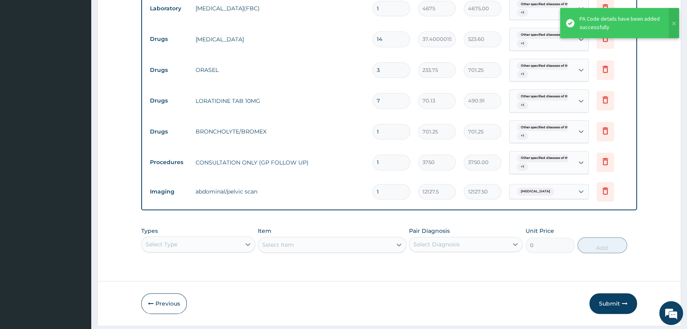
scroll to position [345, 0]
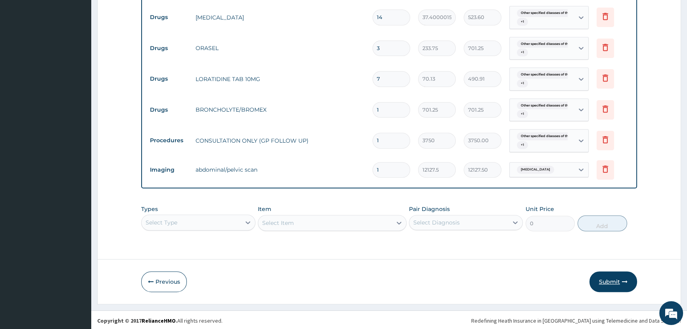
click at [611, 280] on button "Submit" at bounding box center [614, 281] width 48 height 21
